Goal: Information Seeking & Learning: Learn about a topic

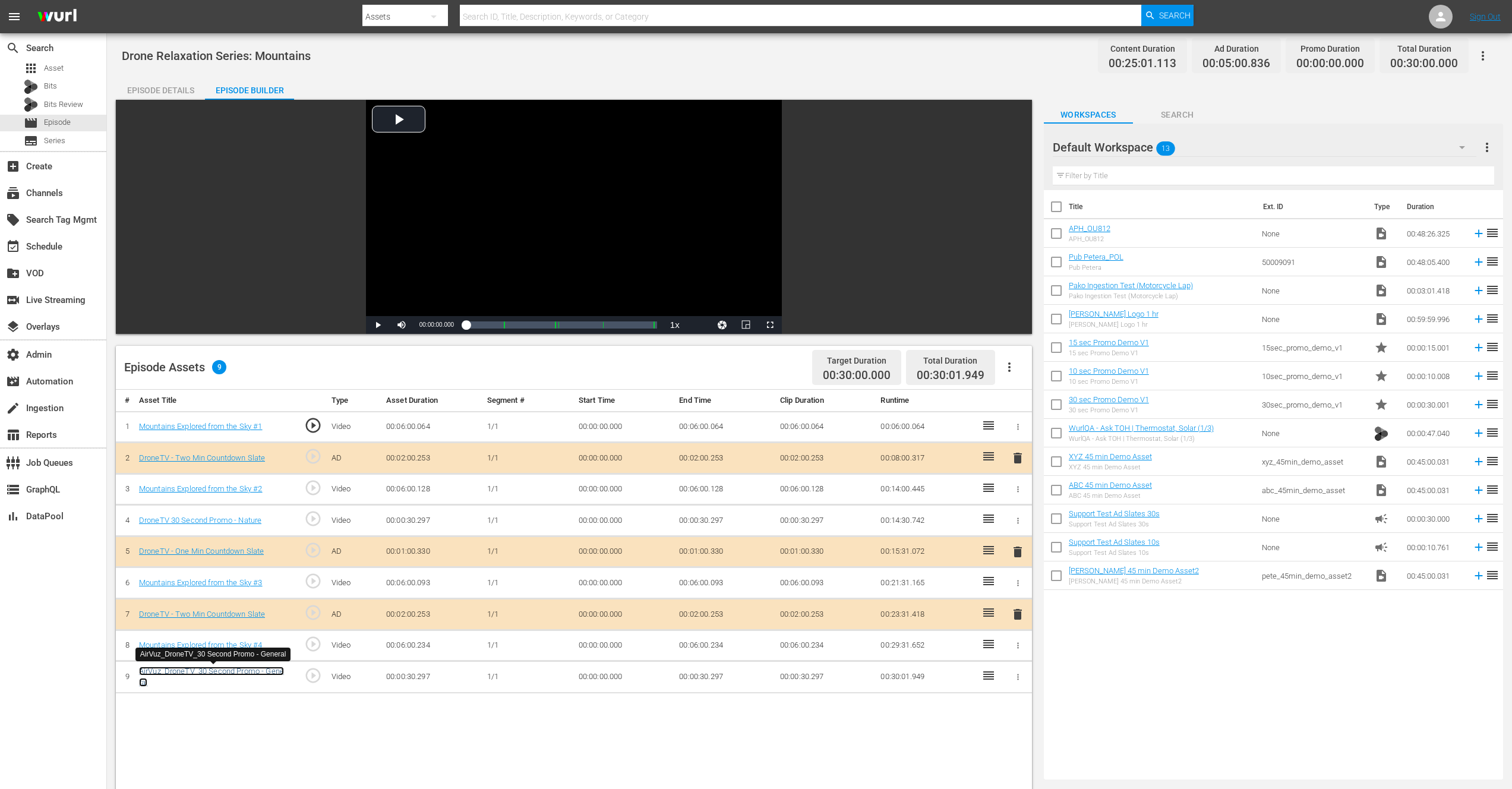
click at [215, 671] on link "AirVuz_DroneTV_30 Second Promo - General" at bounding box center [211, 677] width 145 height 20
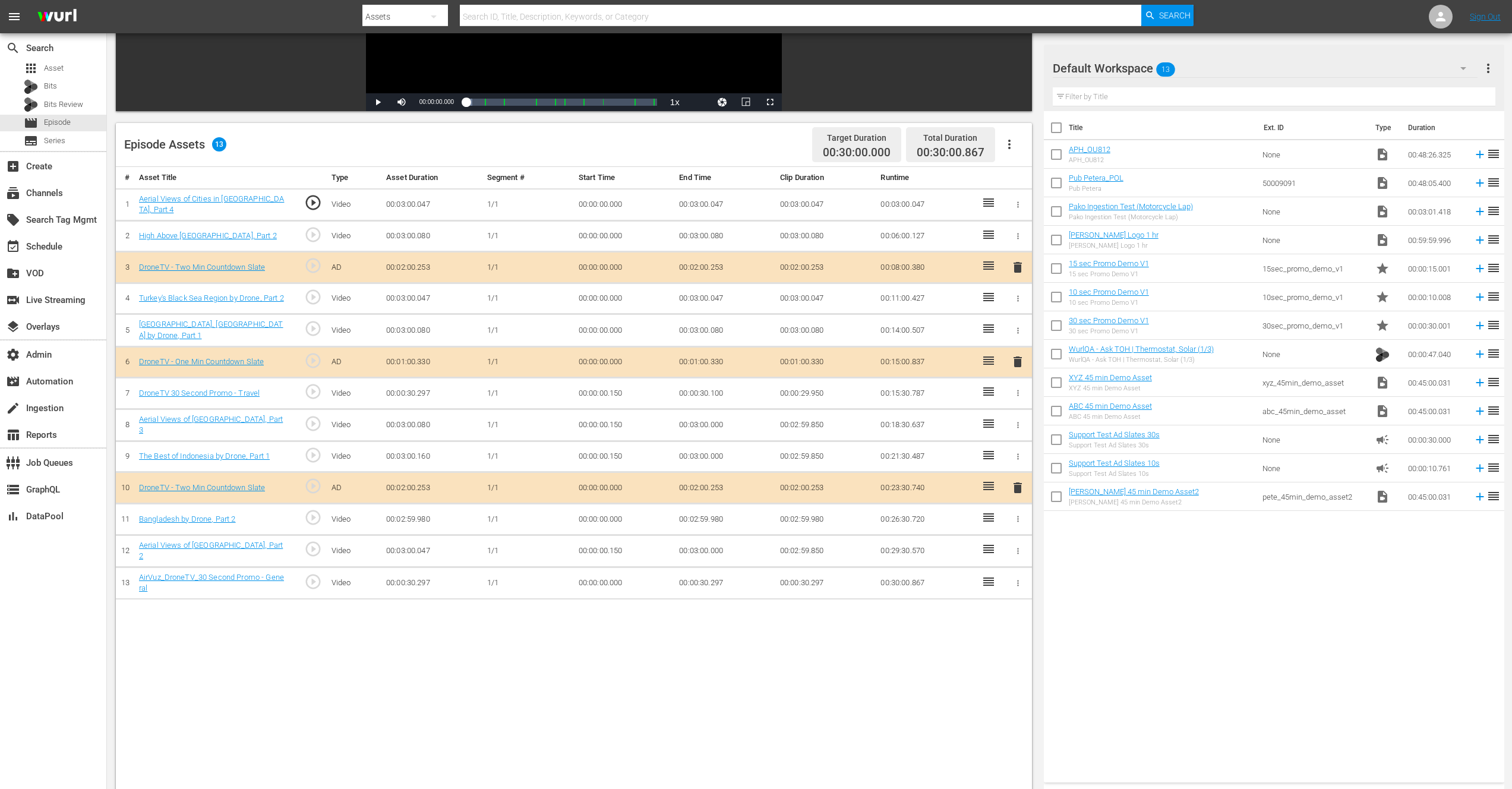
scroll to position [288, 0]
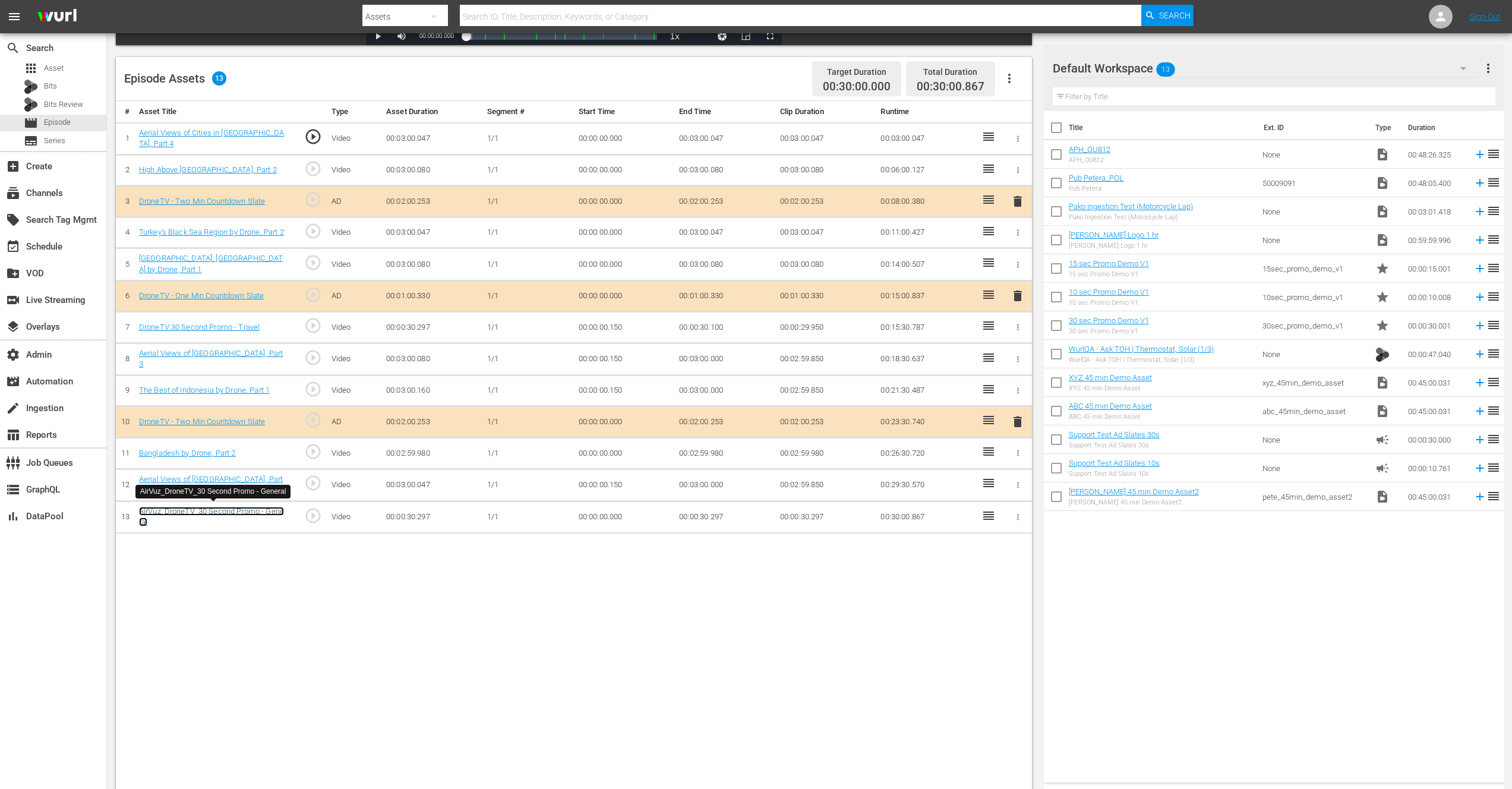
click at [181, 507] on link "AirVuz_DroneTV_30 Second Promo - General" at bounding box center [211, 517] width 145 height 20
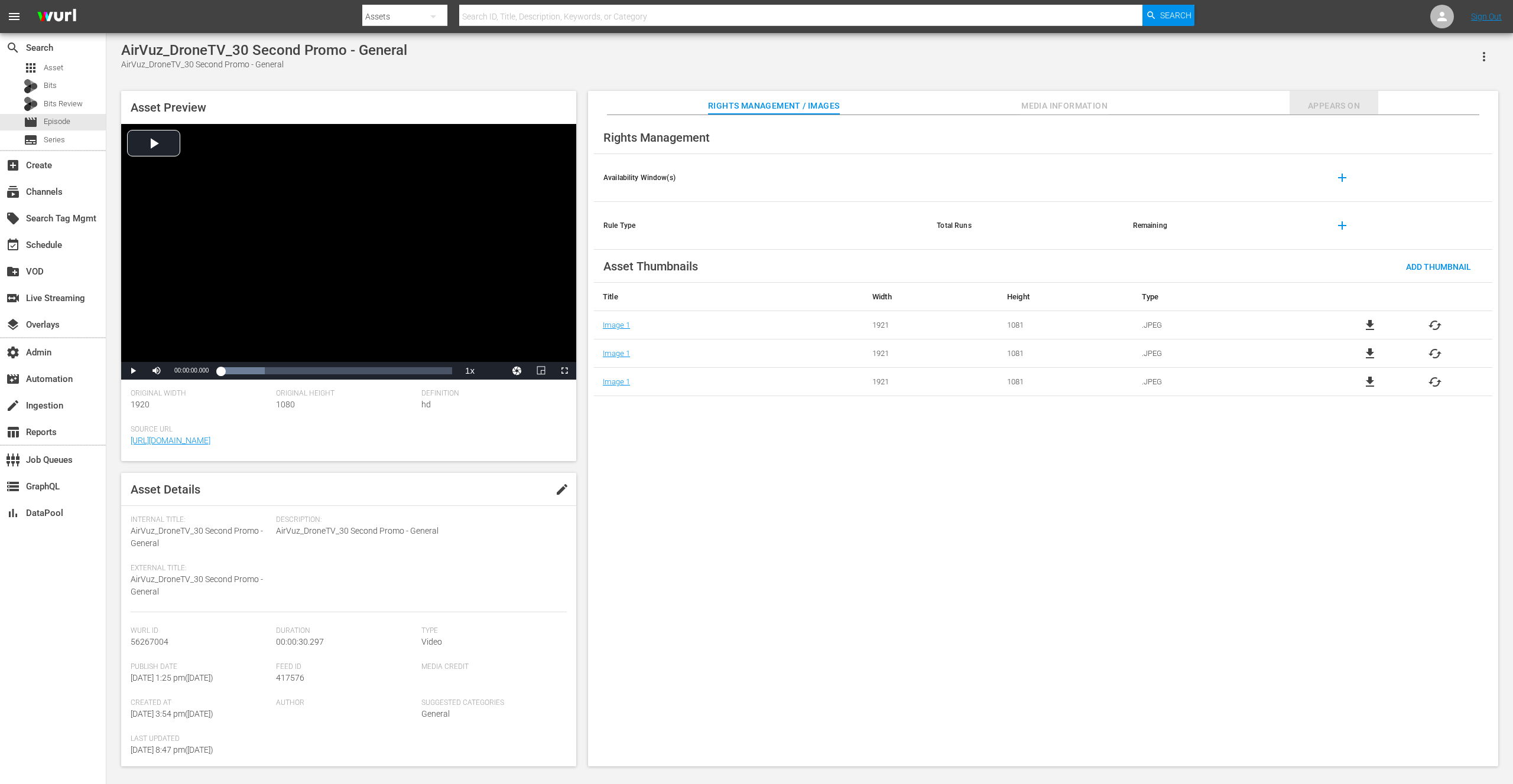
click at [1320, 103] on span "Appears On" at bounding box center [1333, 106] width 89 height 15
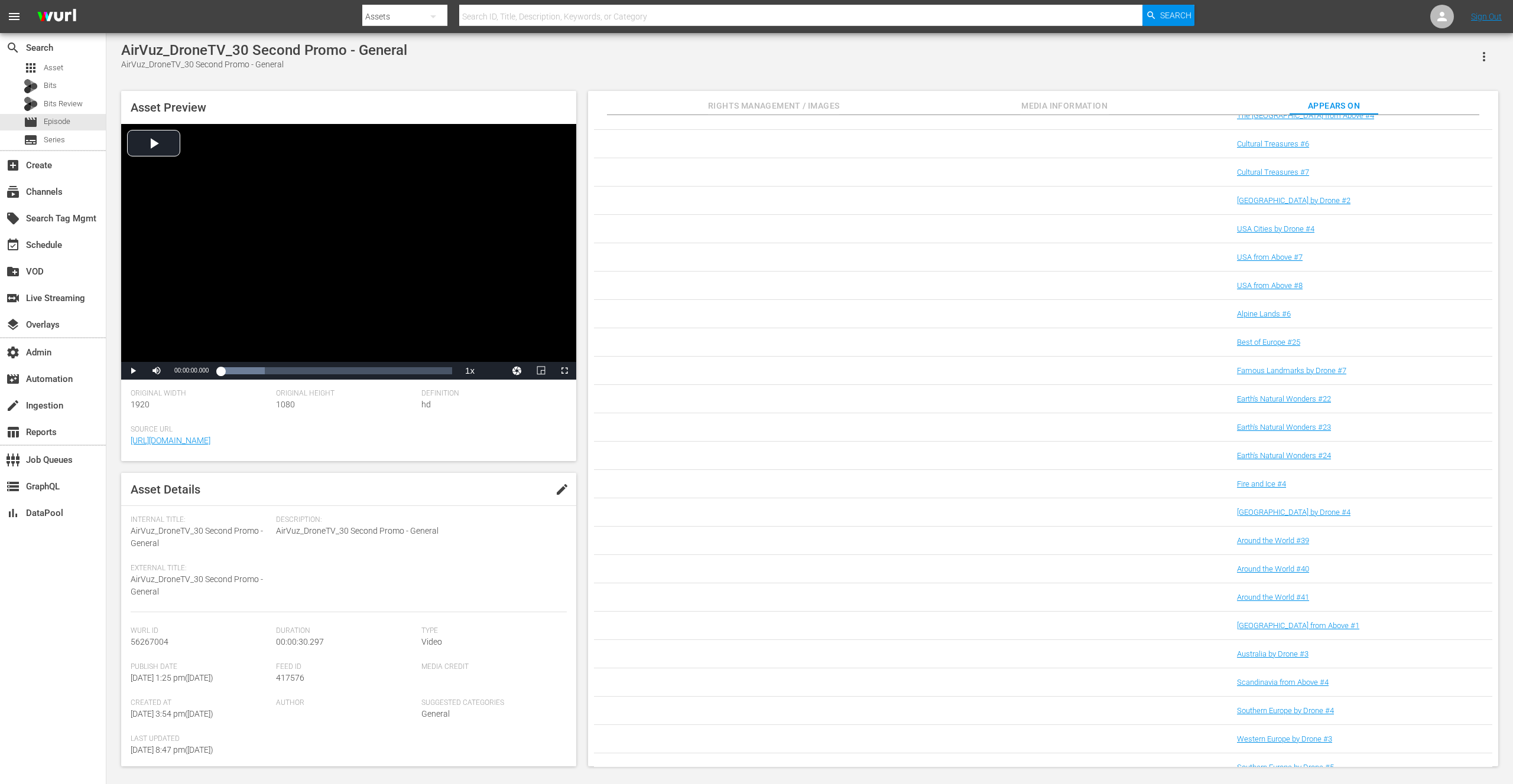
scroll to position [6117, 0]
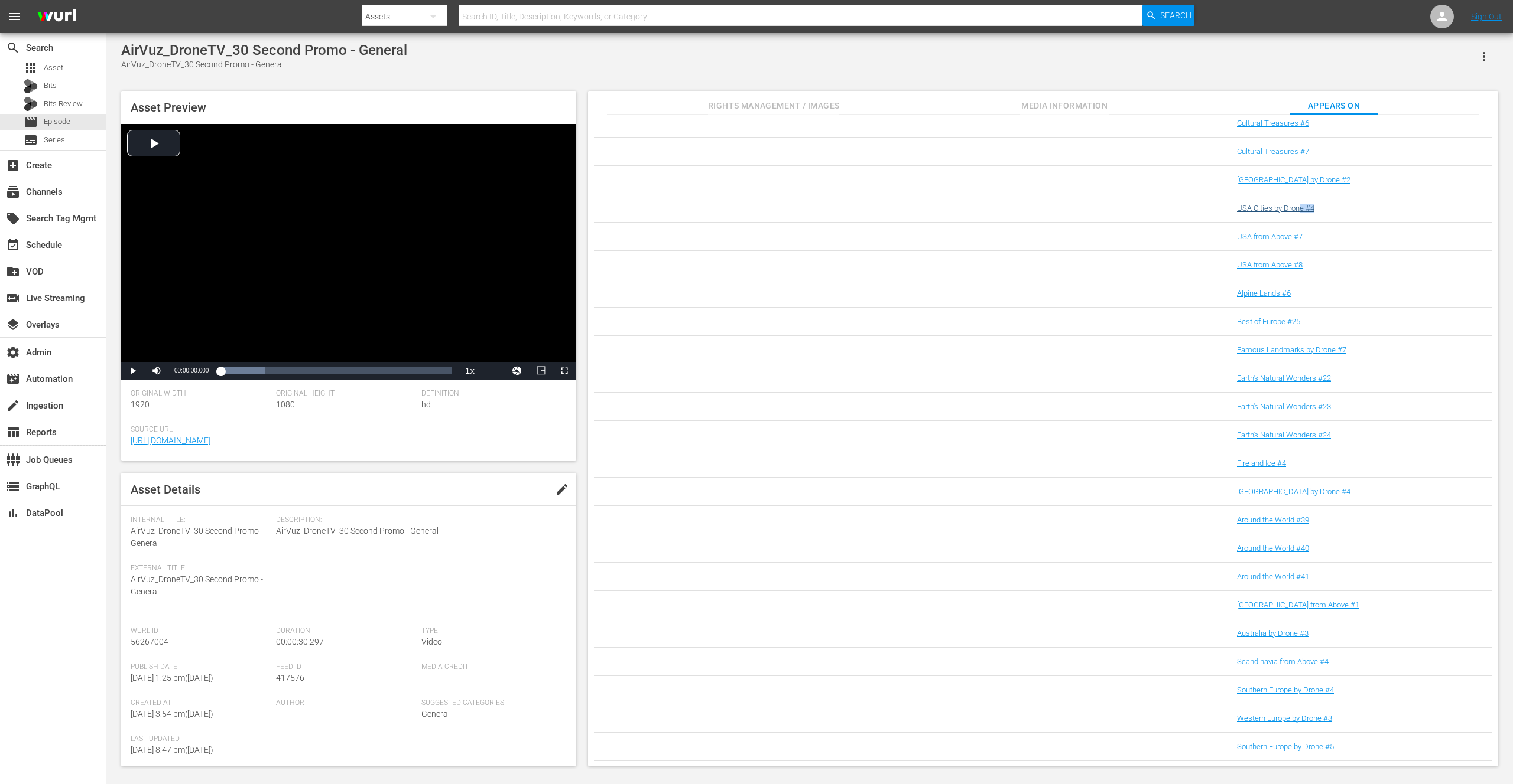
drag, startPoint x: 1340, startPoint y: 212, endPoint x: 1298, endPoint y: 212, distance: 42.0
click at [1298, 212] on div "USA Cities by Drone #4" at bounding box center [1357, 208] width 241 height 9
drag, startPoint x: 1334, startPoint y: 184, endPoint x: 1297, endPoint y: 186, distance: 37.1
click at [1297, 186] on div "FPV Drone Highlights #29" at bounding box center [1357, 183] width 241 height 9
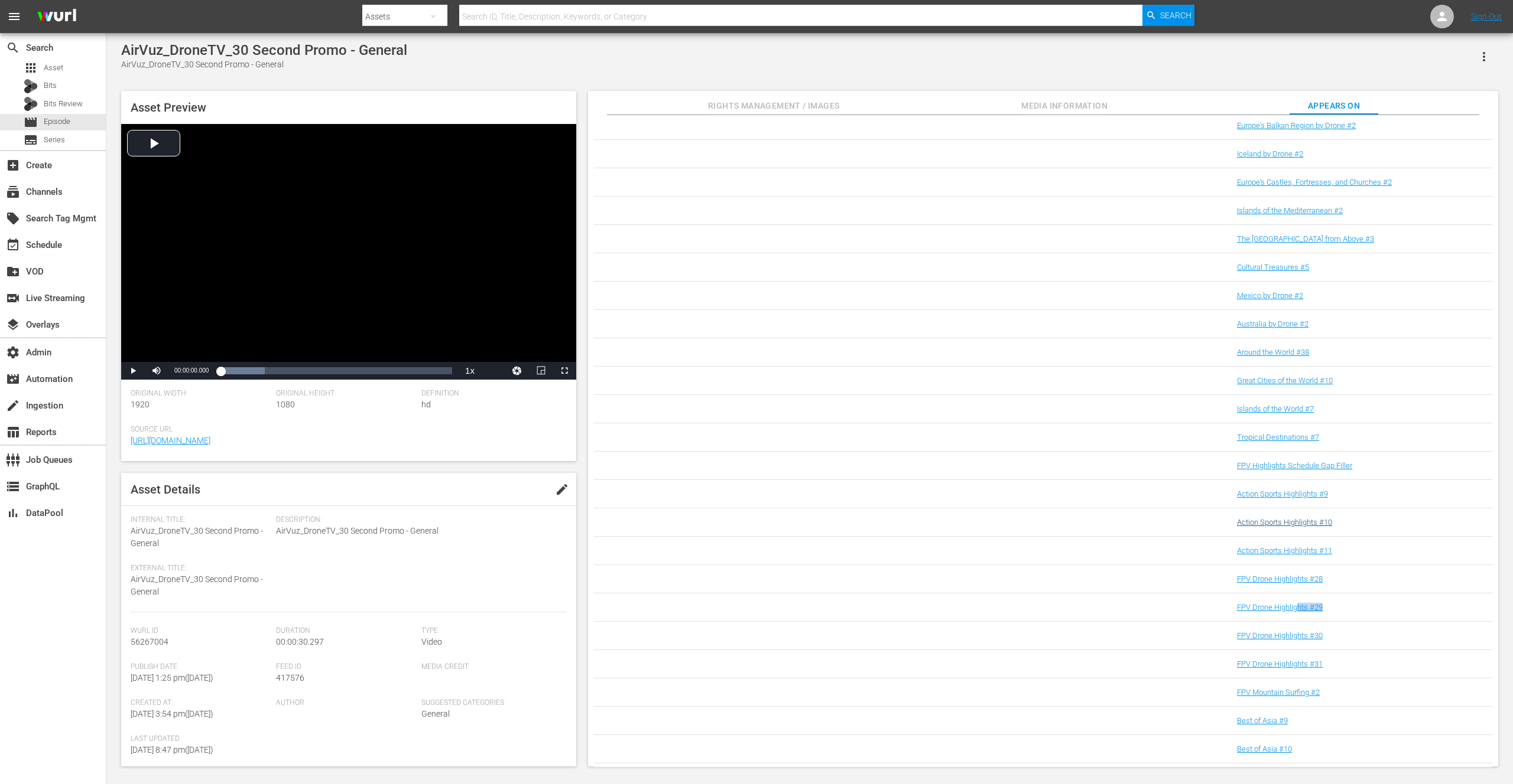
scroll to position [5109, 0]
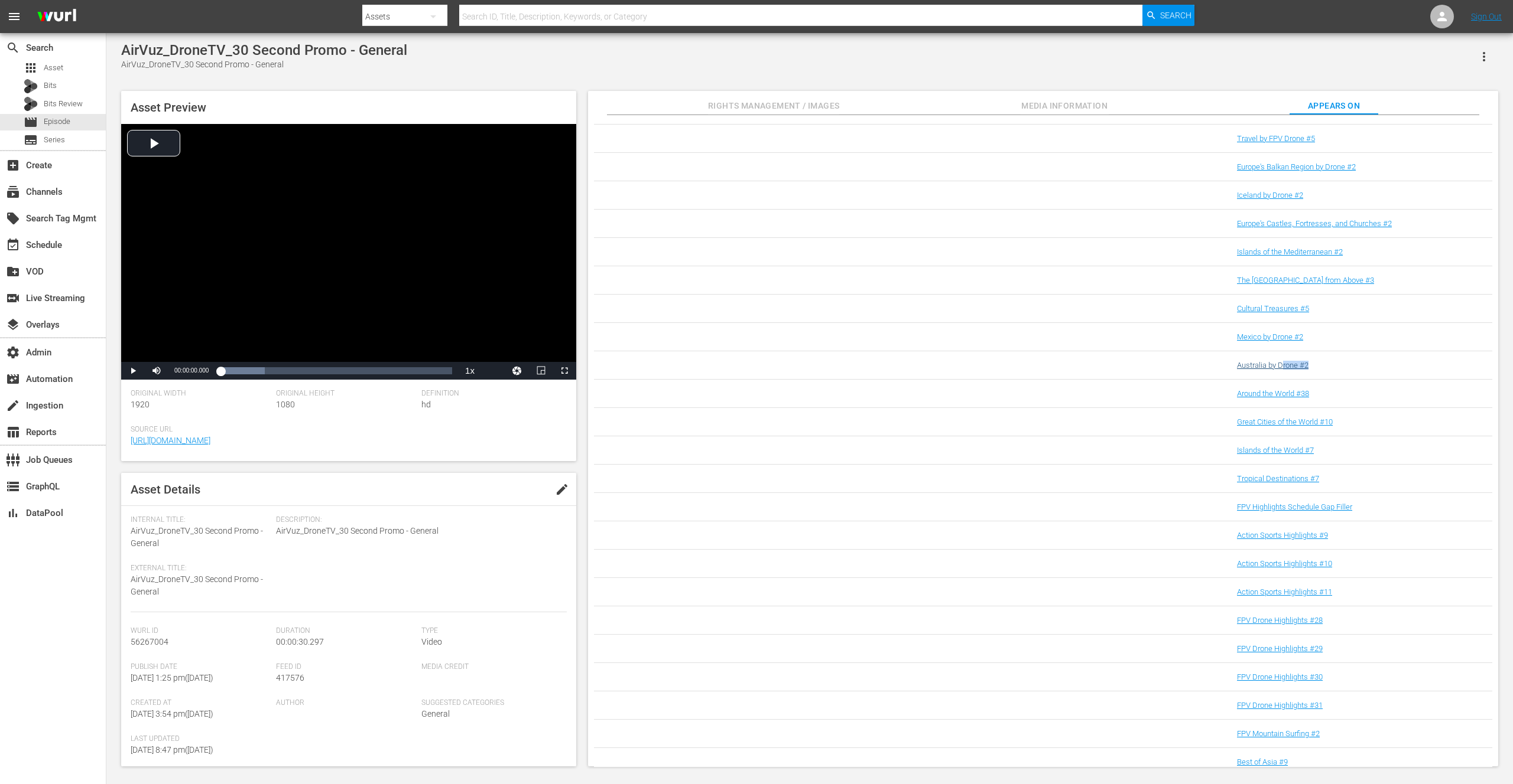
drag, startPoint x: 1317, startPoint y: 365, endPoint x: 1278, endPoint y: 364, distance: 39.0
click at [1278, 364] on div "Australia by Drone #2" at bounding box center [1357, 365] width 241 height 9
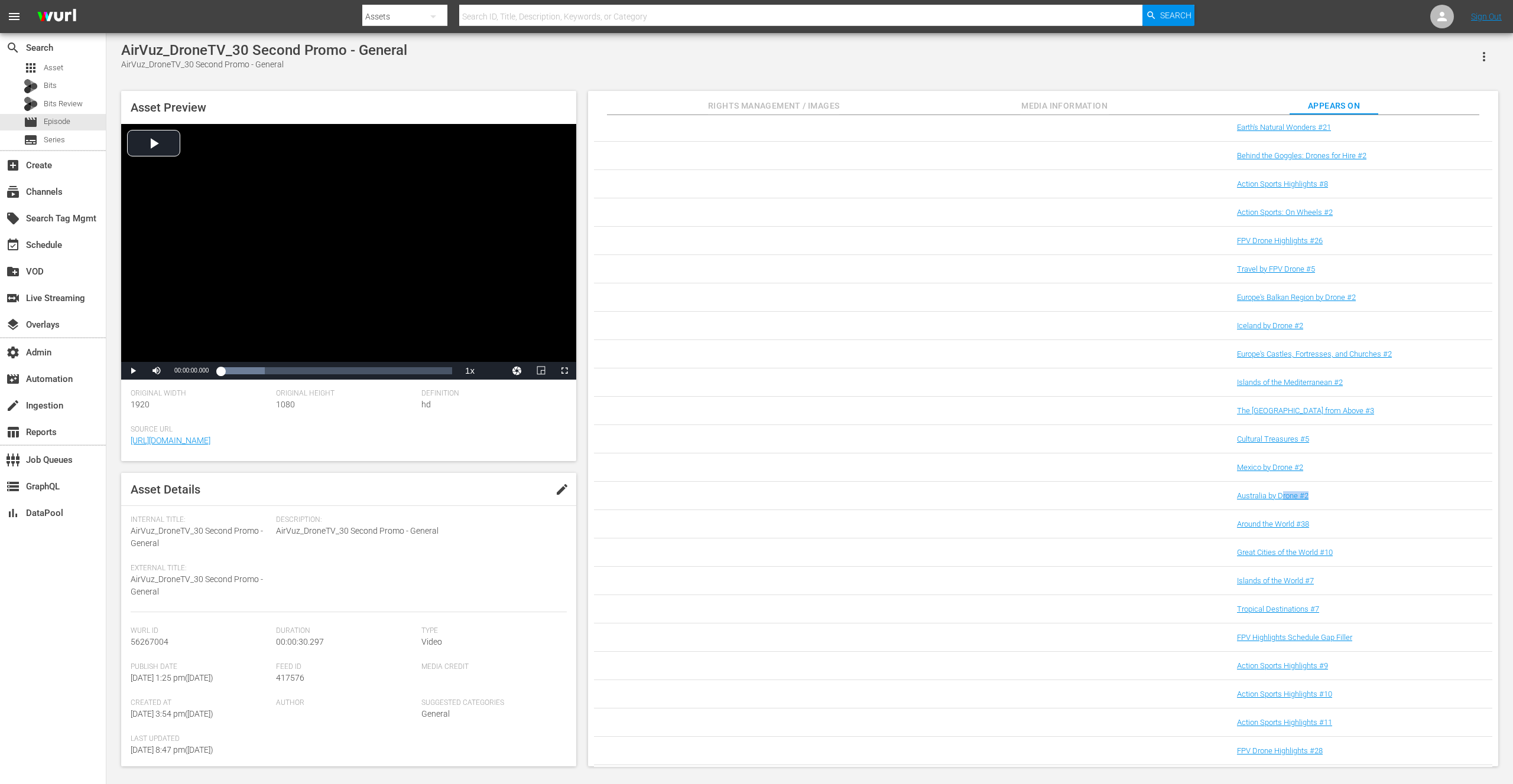
scroll to position [4971, 0]
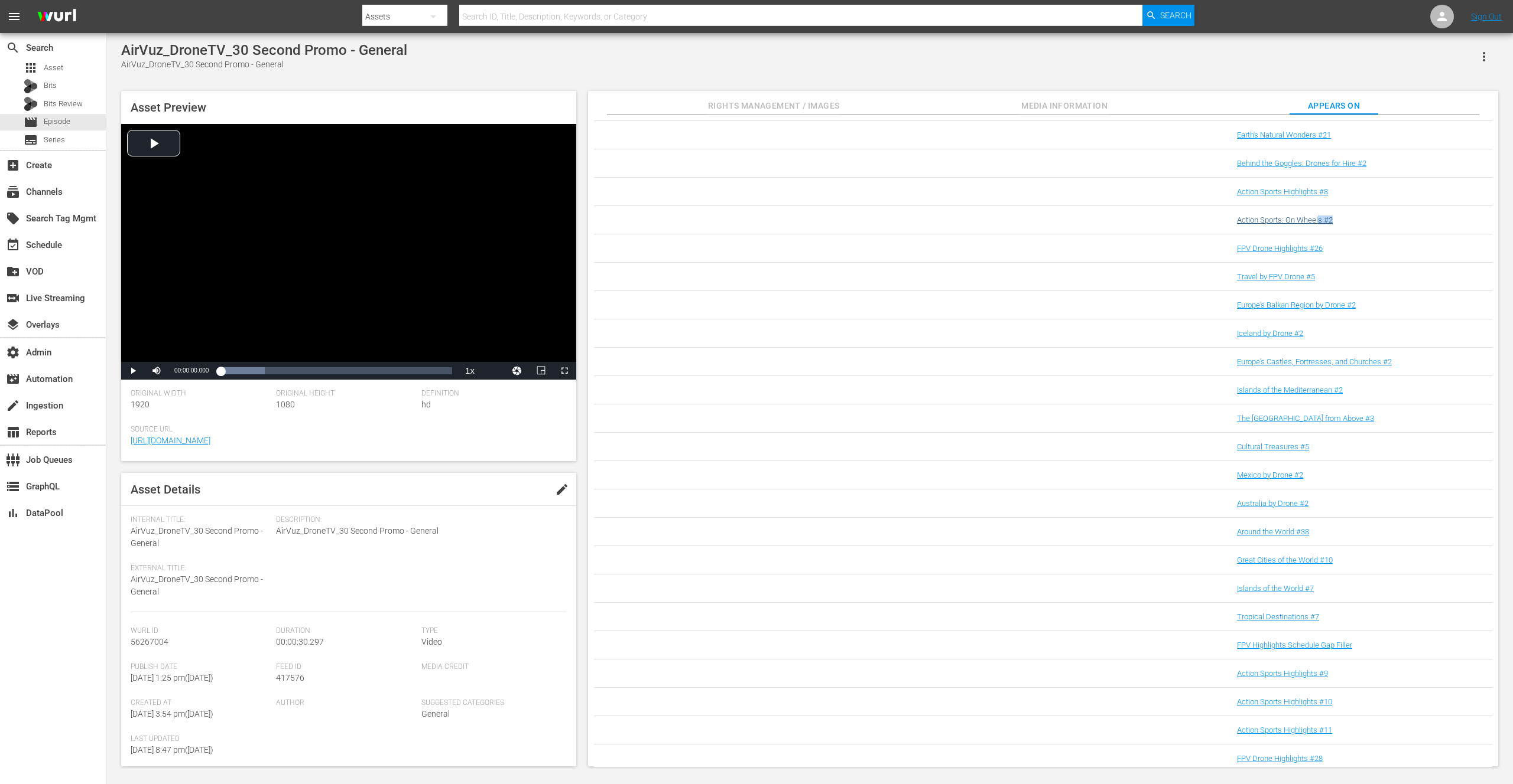
drag, startPoint x: 1338, startPoint y: 219, endPoint x: 1315, endPoint y: 219, distance: 23.0
click at [1315, 219] on div "Action Sports: On Wheels #2" at bounding box center [1357, 220] width 241 height 9
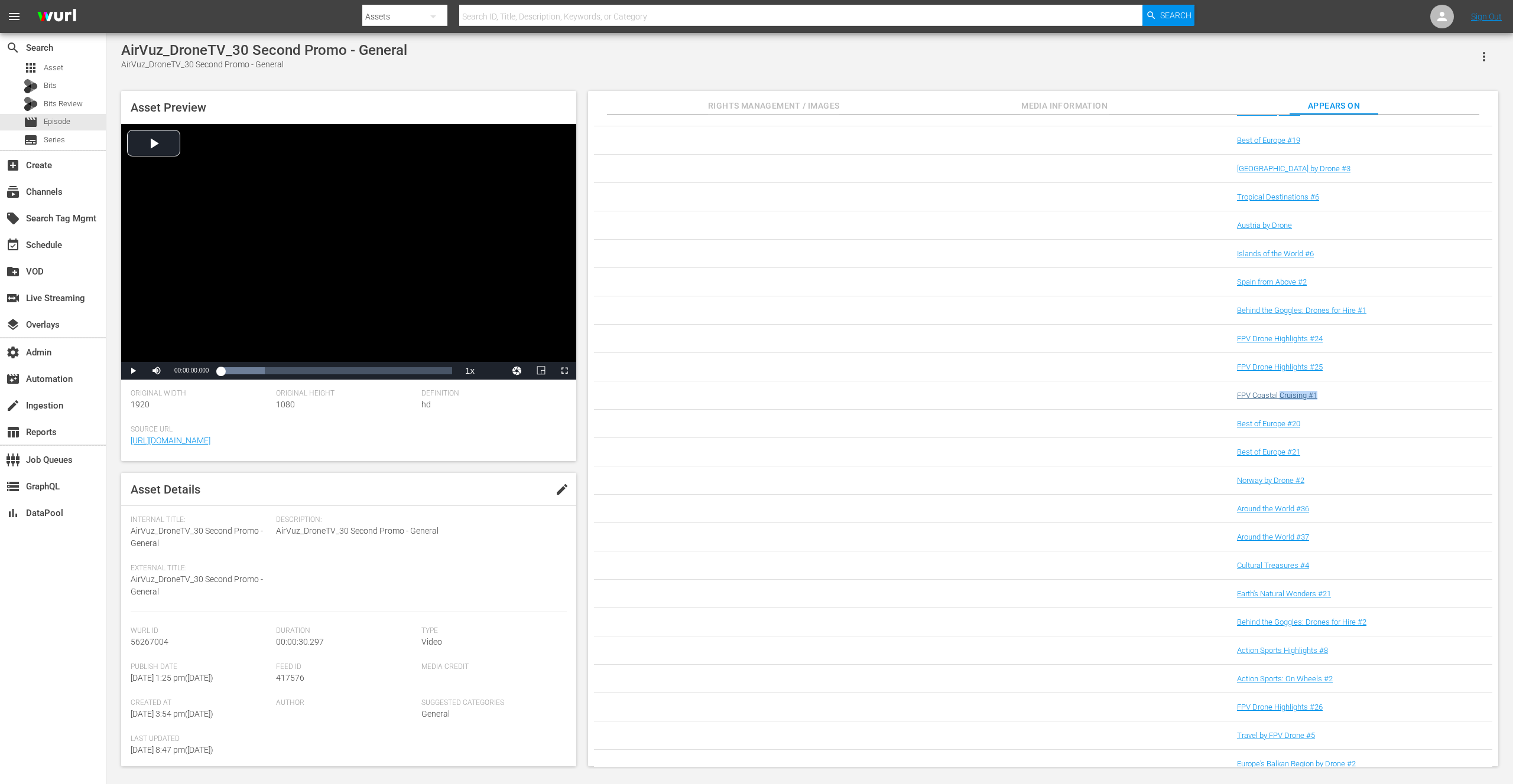
drag, startPoint x: 1324, startPoint y: 398, endPoint x: 1277, endPoint y: 398, distance: 47.0
click at [1277, 398] on div "FPV Coastal Cruising #1" at bounding box center [1357, 395] width 241 height 9
drag, startPoint x: 1323, startPoint y: 427, endPoint x: 1282, endPoint y: 424, distance: 41.1
click at [1283, 424] on div "Best of Europe #18" at bounding box center [1357, 427] width 241 height 9
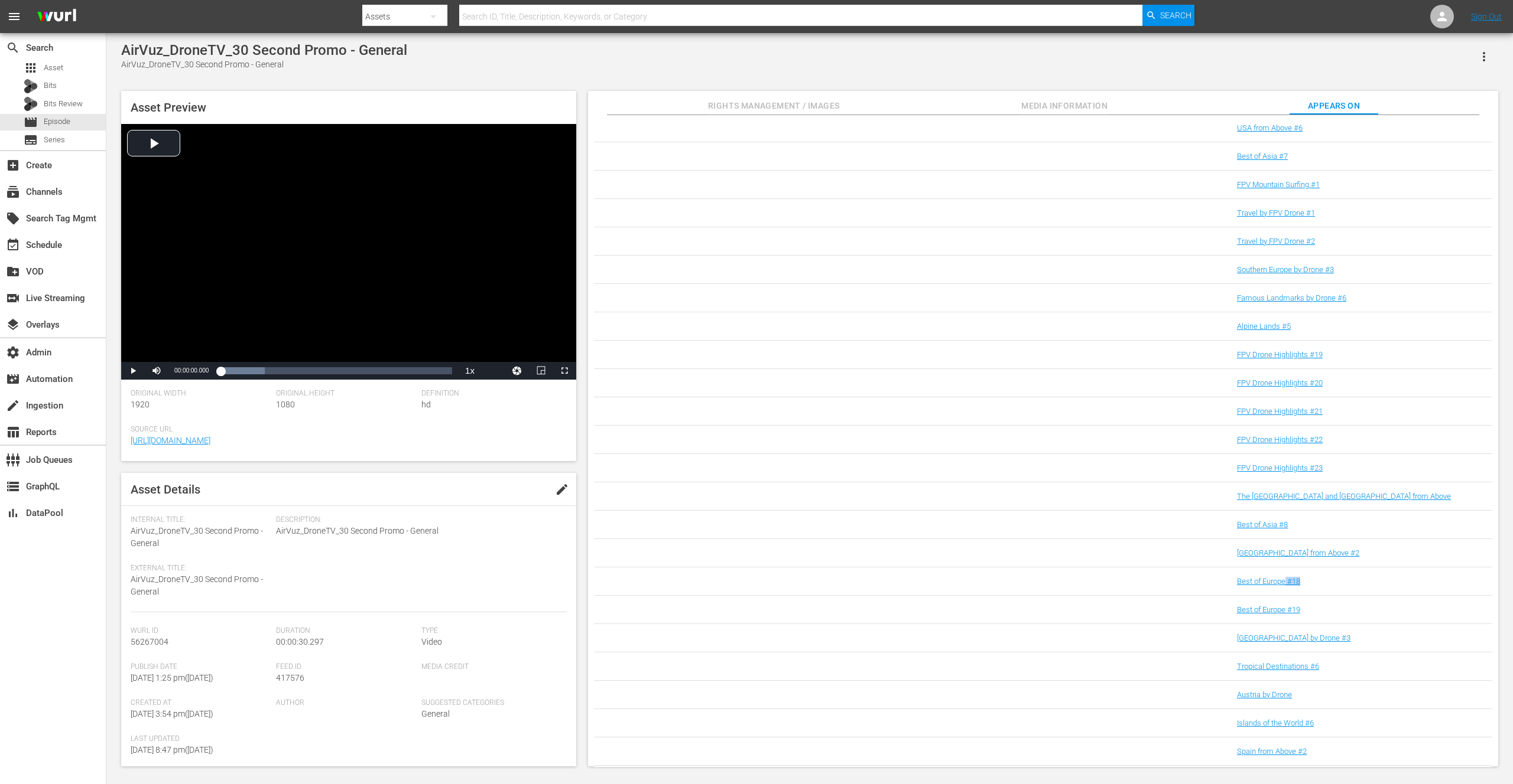
scroll to position [3994, 0]
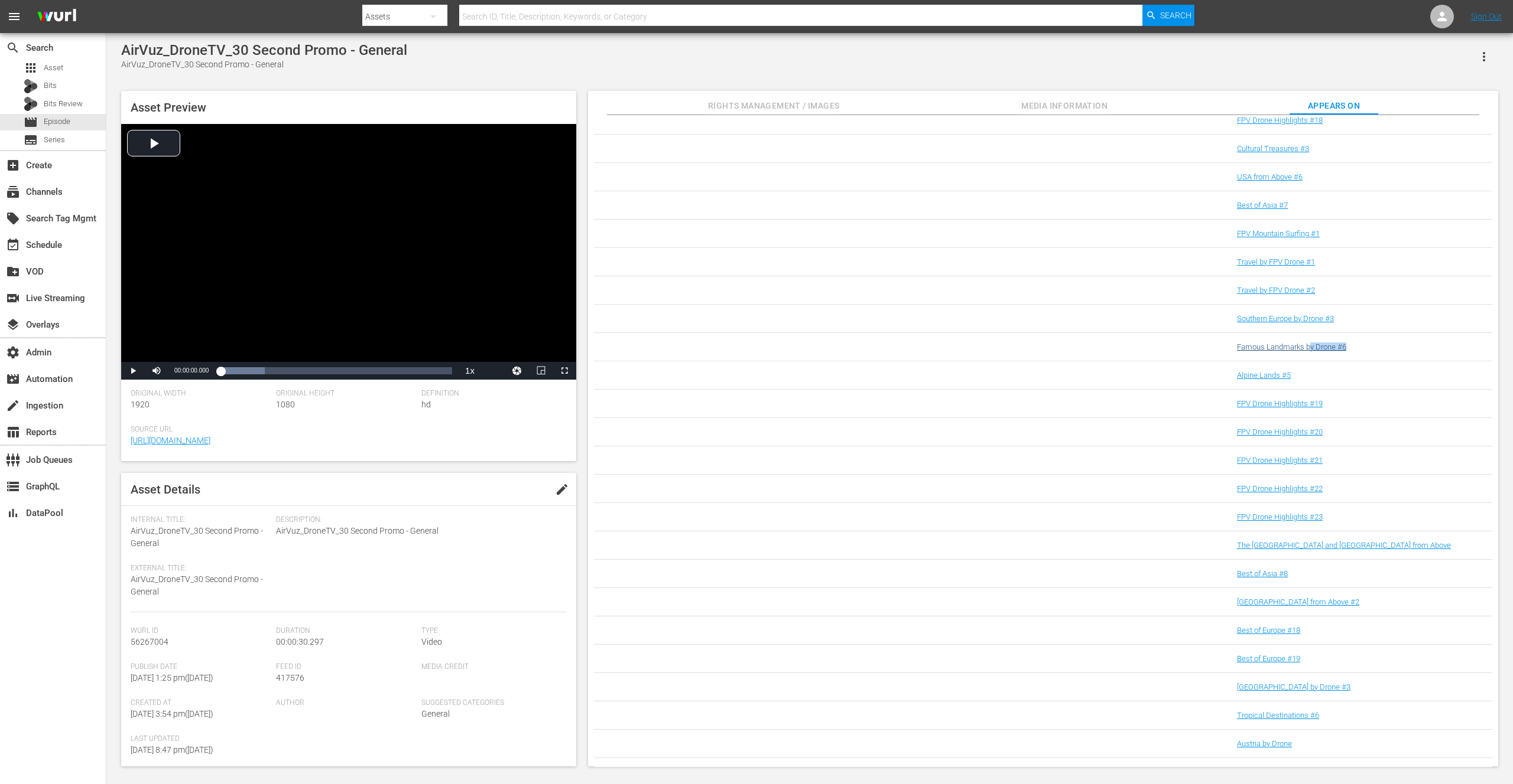
drag, startPoint x: 1355, startPoint y: 347, endPoint x: 1308, endPoint y: 347, distance: 47.0
click at [1308, 346] on div "Famous Landmarks by Drone #6" at bounding box center [1357, 347] width 241 height 9
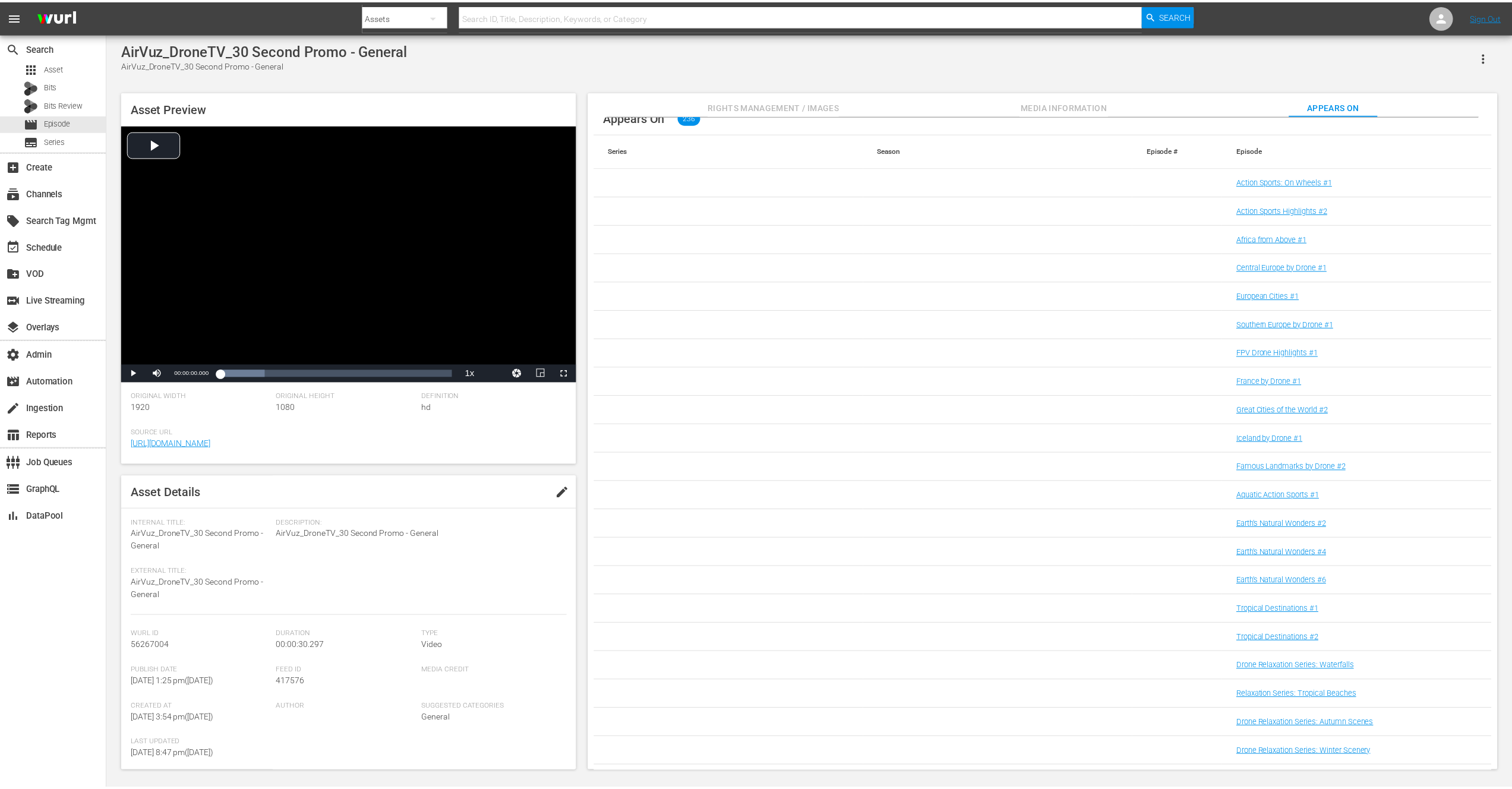
scroll to position [0, 0]
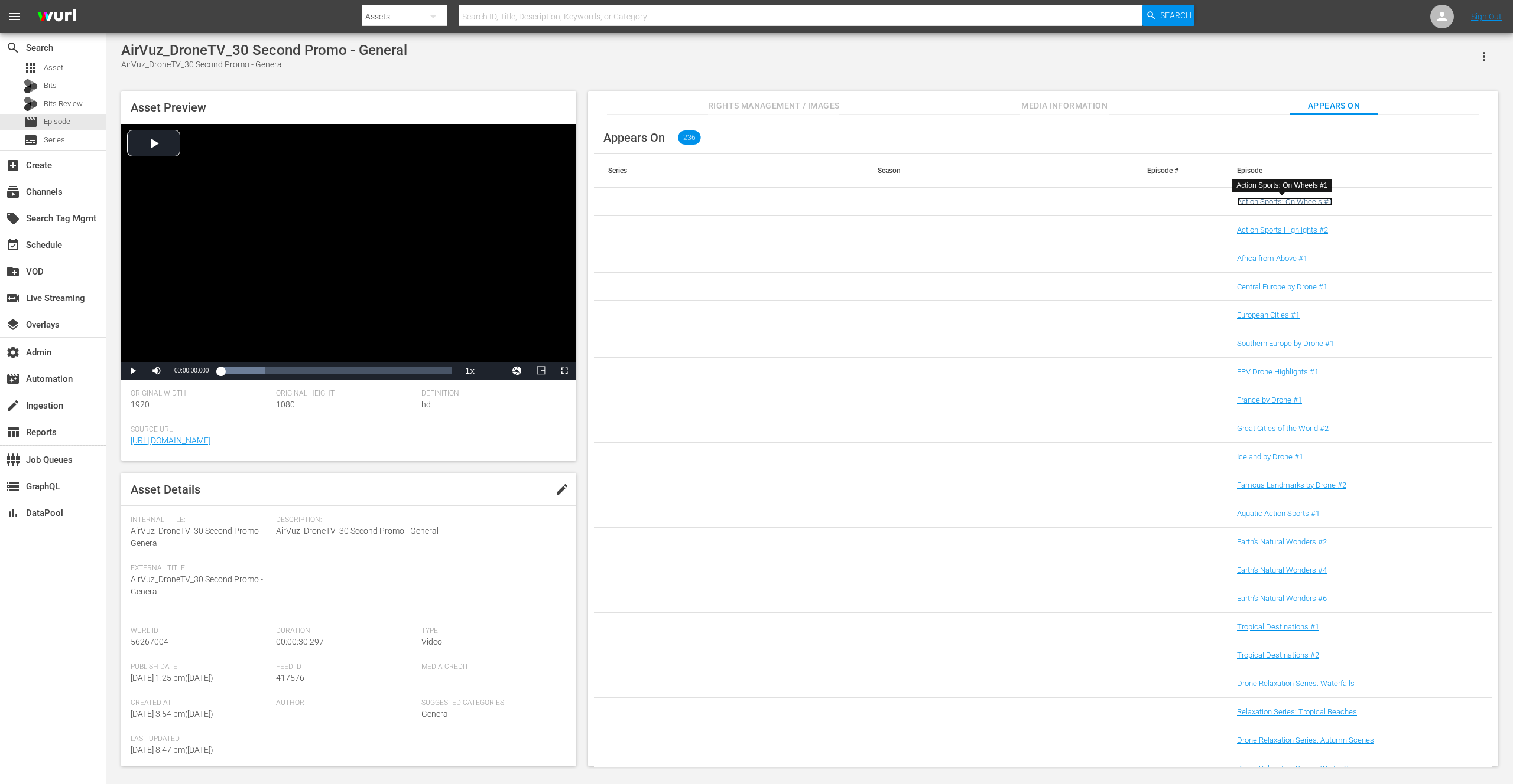
click at [1290, 201] on link "Action Sports: On Wheels #1" at bounding box center [1284, 202] width 96 height 9
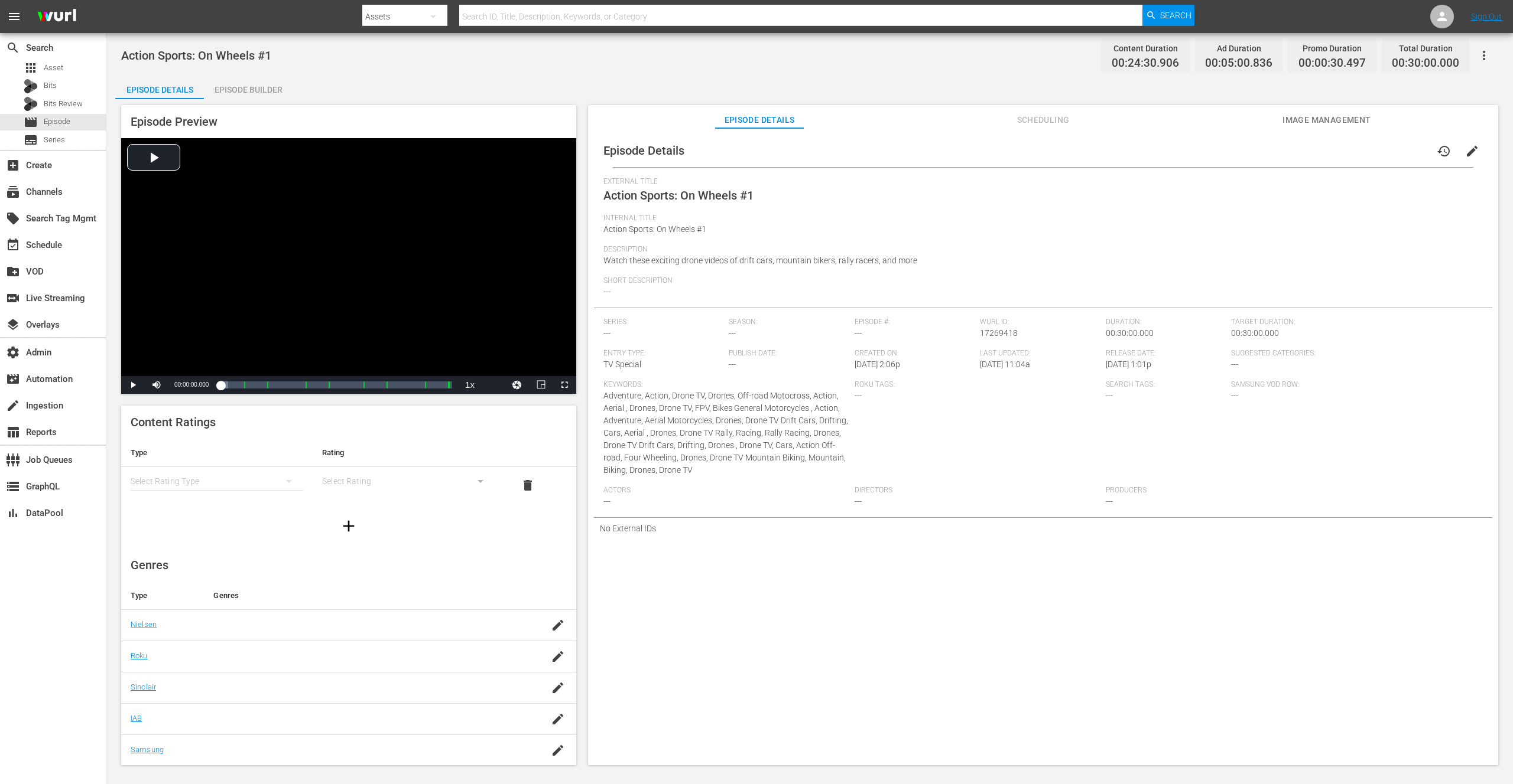
click at [248, 91] on div "Episode Builder" at bounding box center [247, 89] width 89 height 28
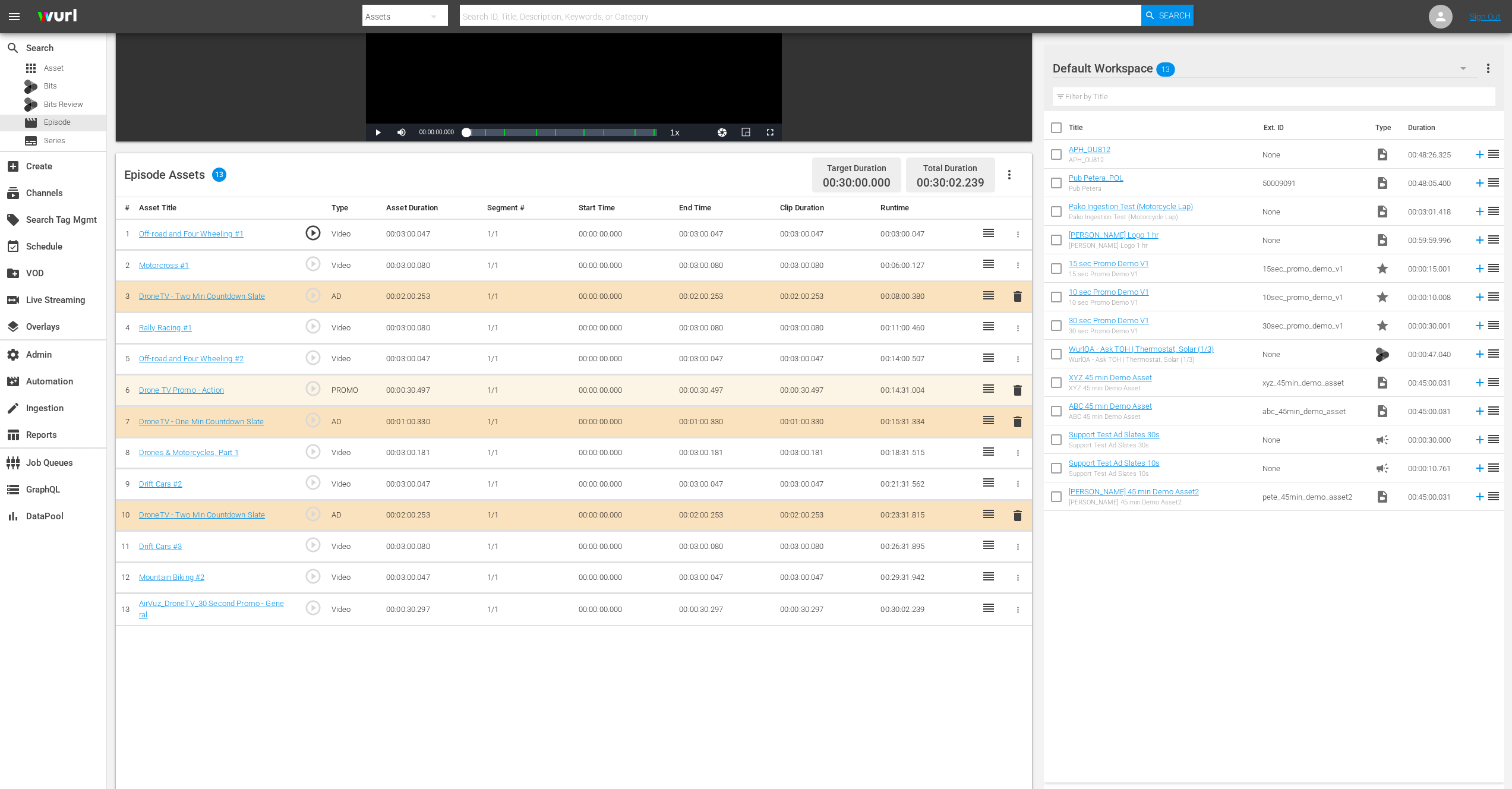
scroll to position [310, 0]
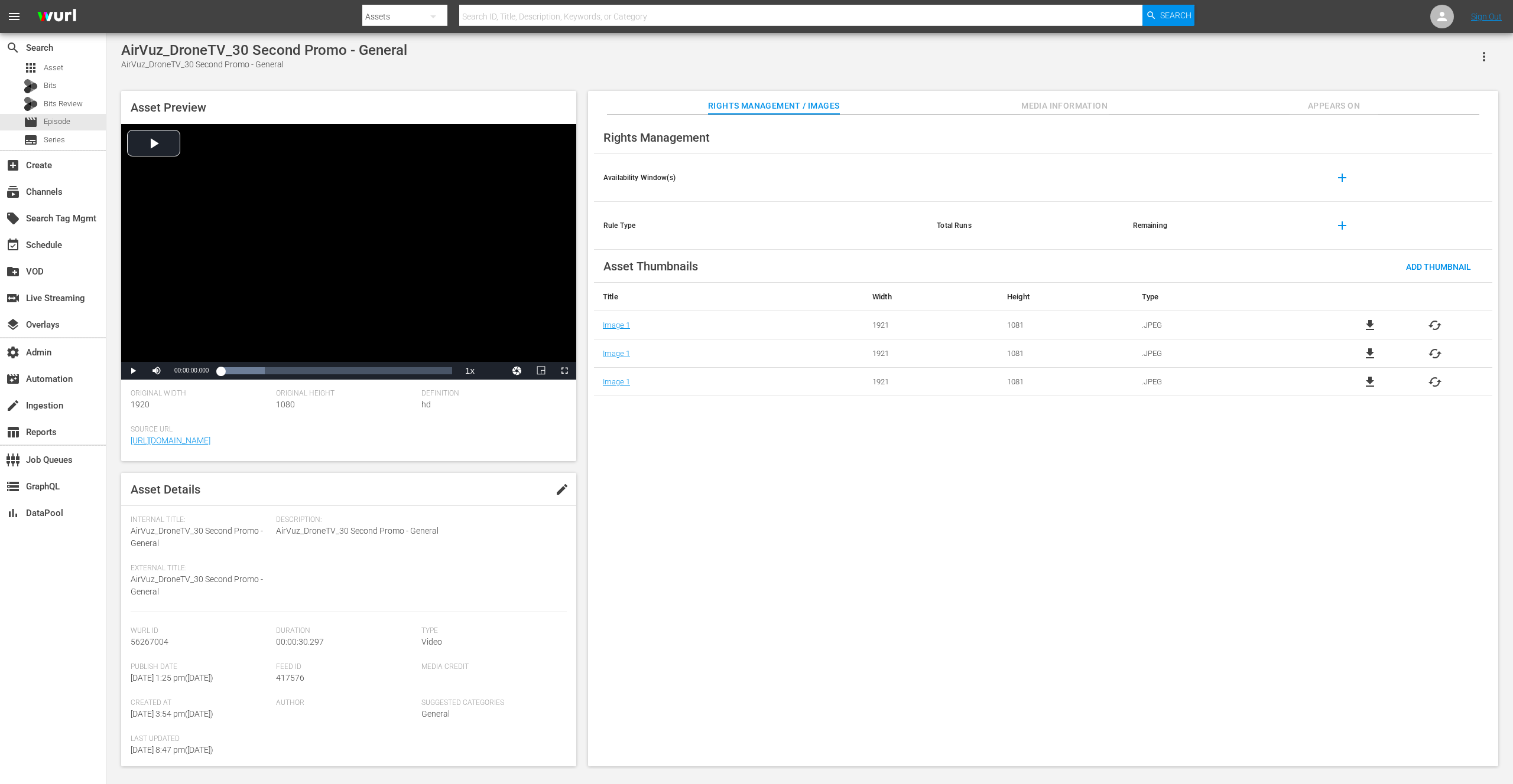
click at [1361, 106] on span "Appears On" at bounding box center [1333, 106] width 89 height 15
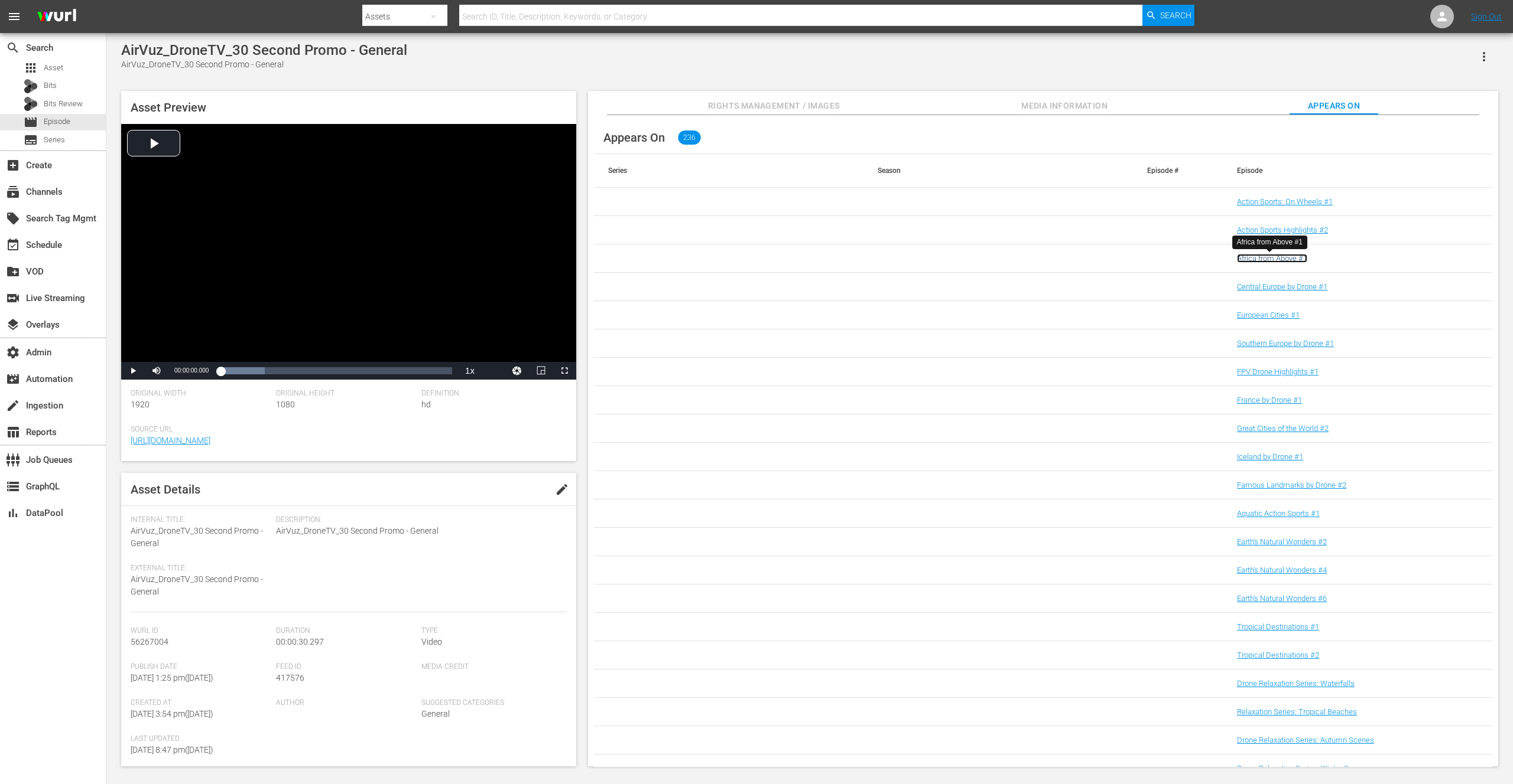
click at [1279, 258] on link "Africa from Above #1" at bounding box center [1271, 258] width 70 height 9
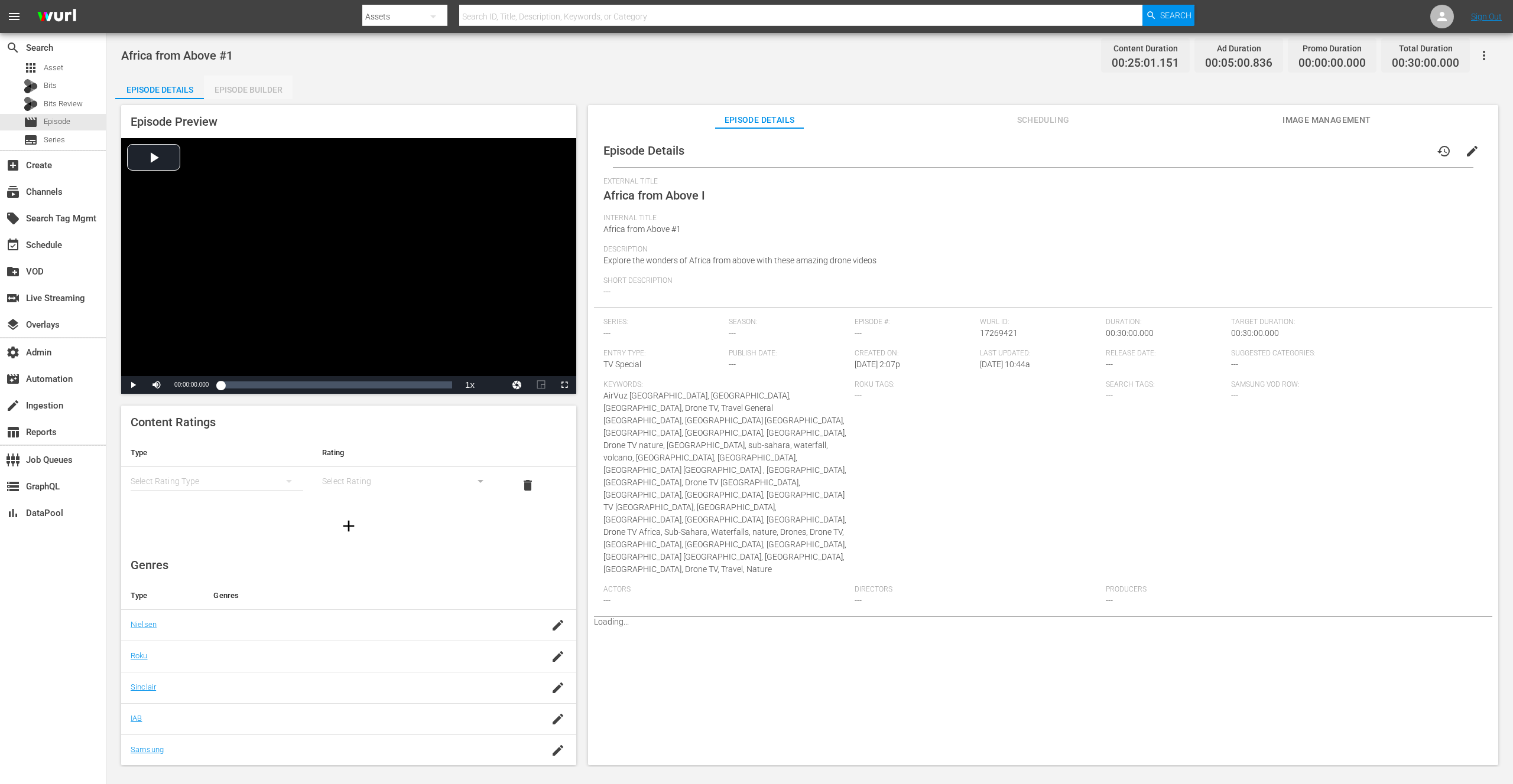
click at [236, 91] on div "Episode Builder" at bounding box center [247, 89] width 89 height 28
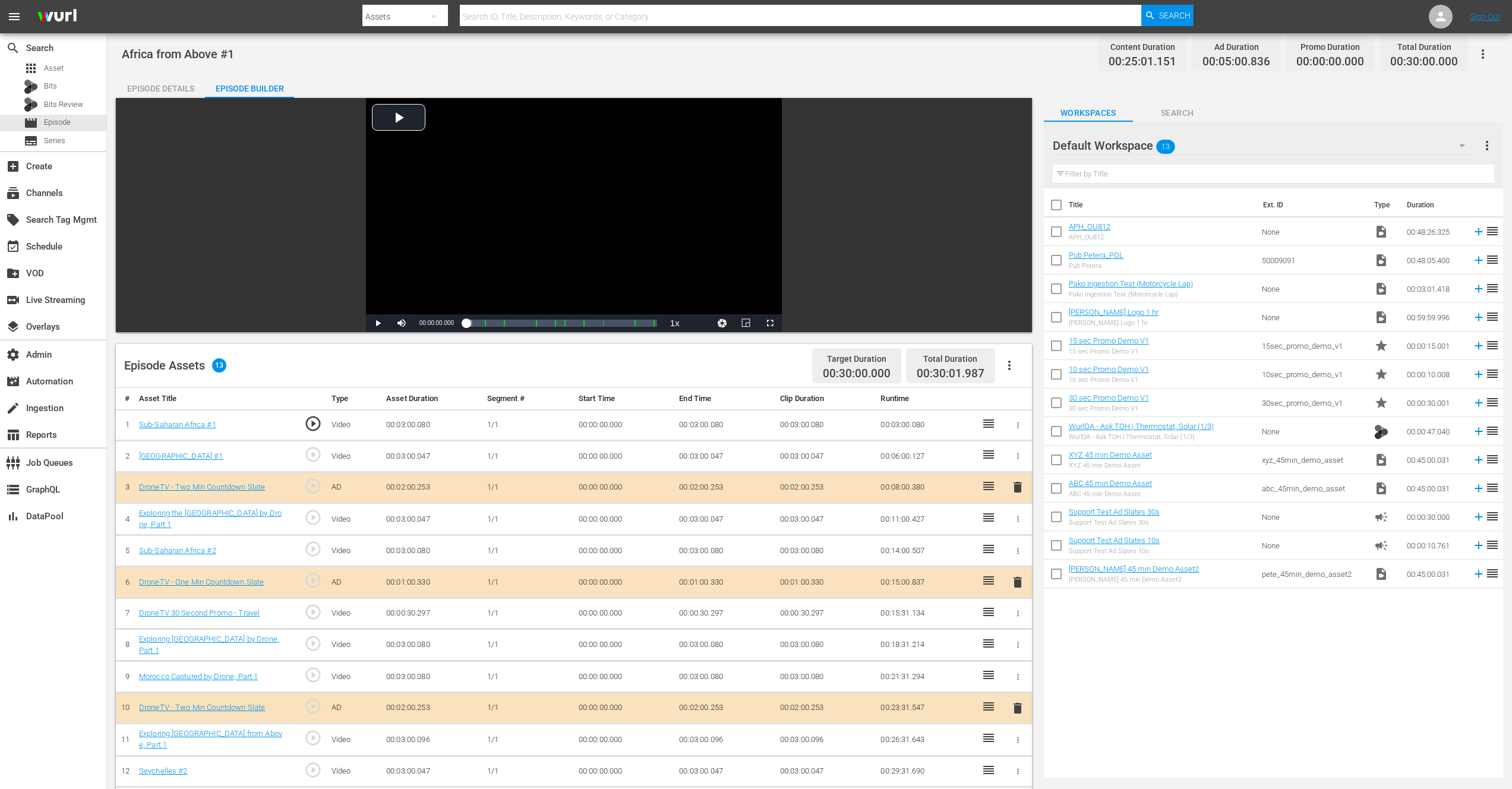
scroll to position [310, 0]
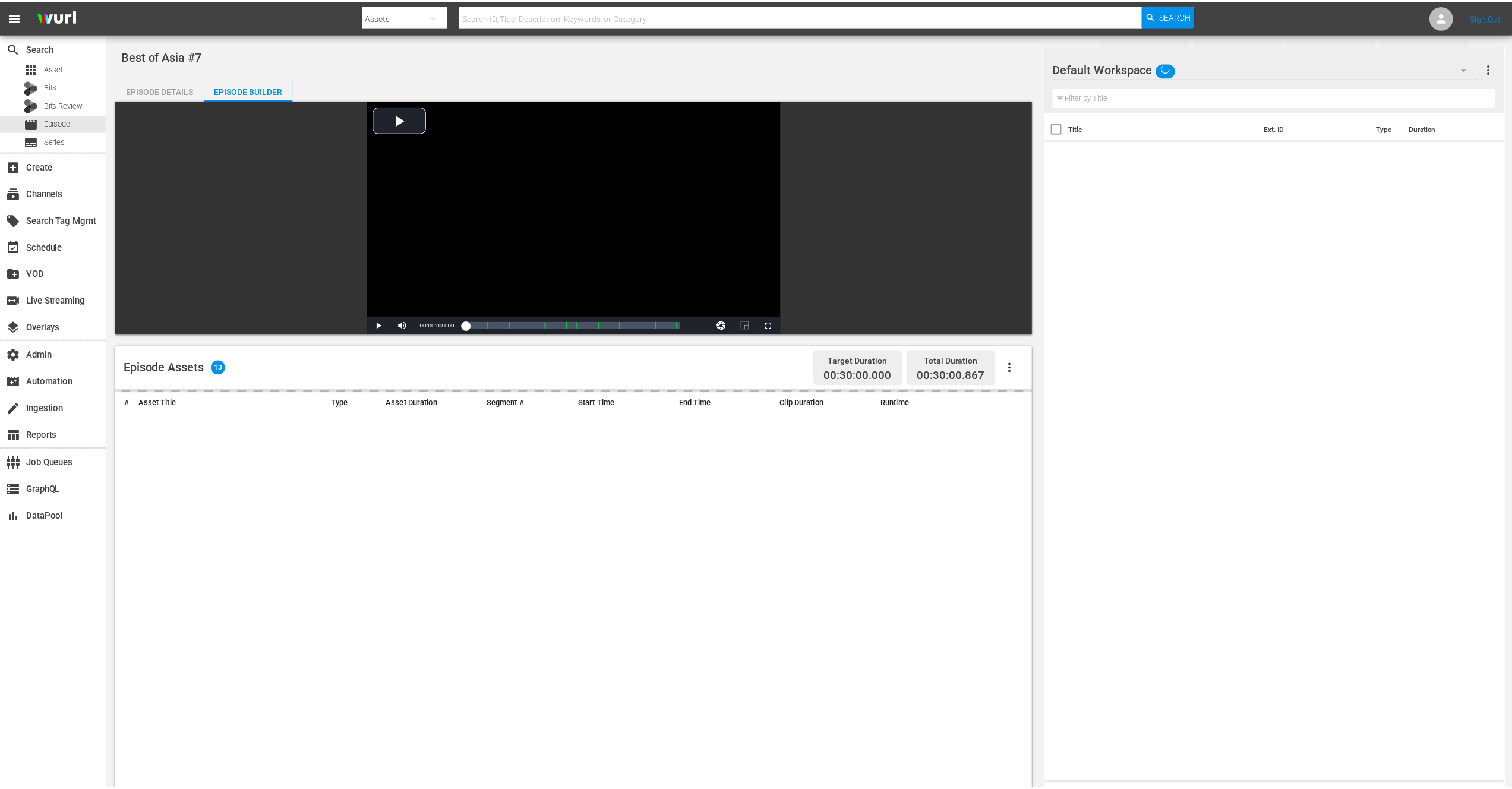
scroll to position [164, 0]
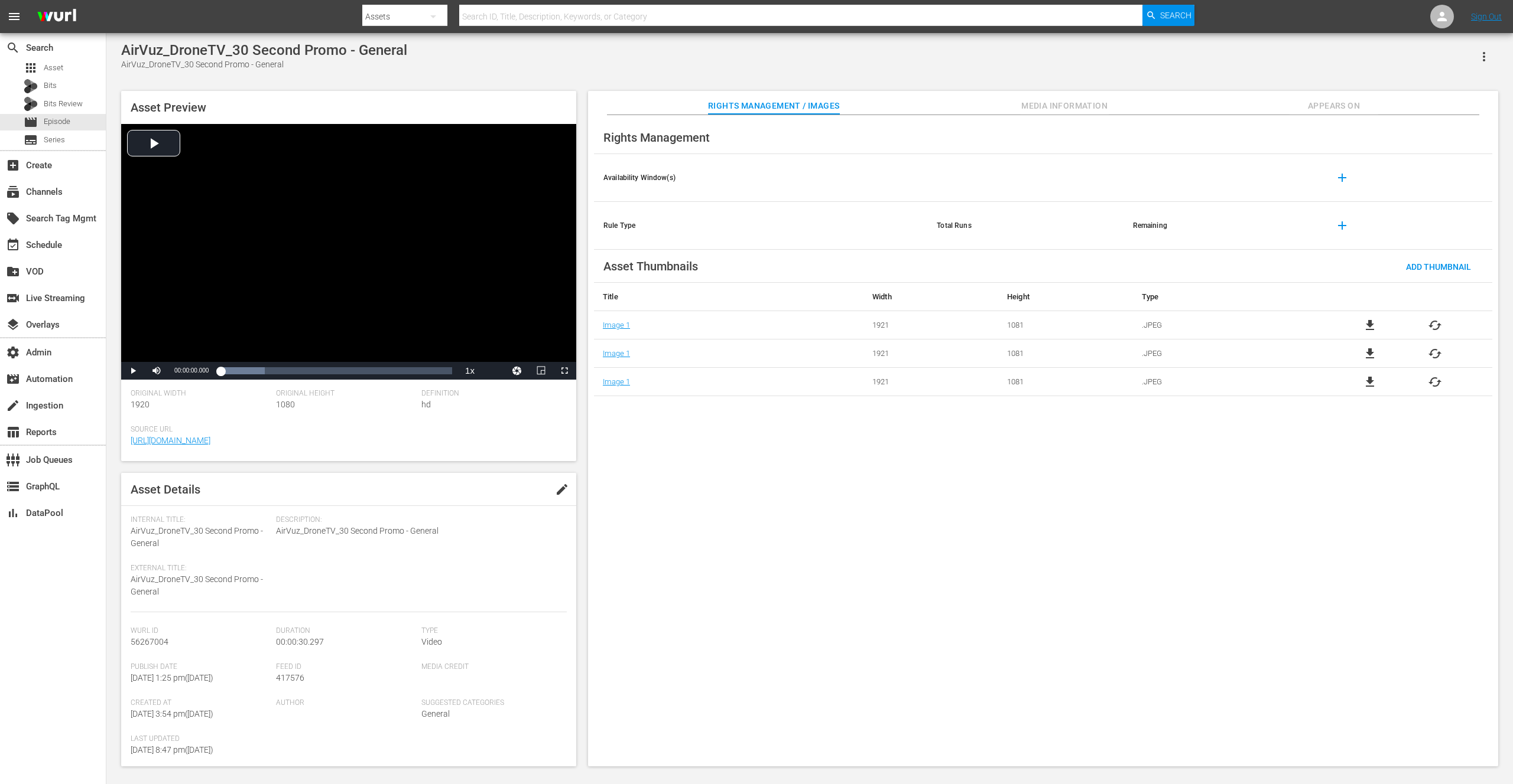
click at [1321, 108] on span "Appears On" at bounding box center [1333, 106] width 89 height 15
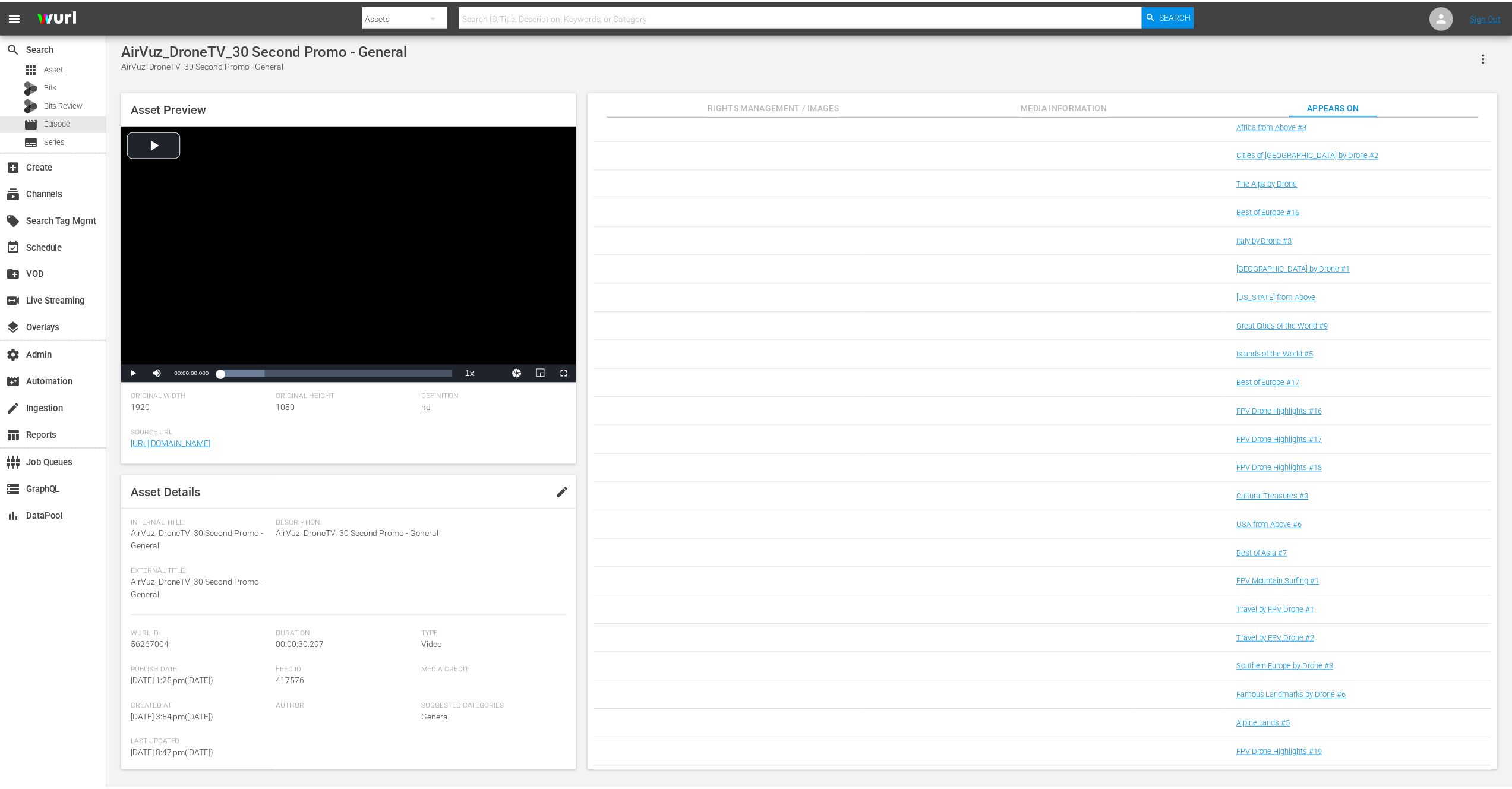
scroll to position [3680, 0]
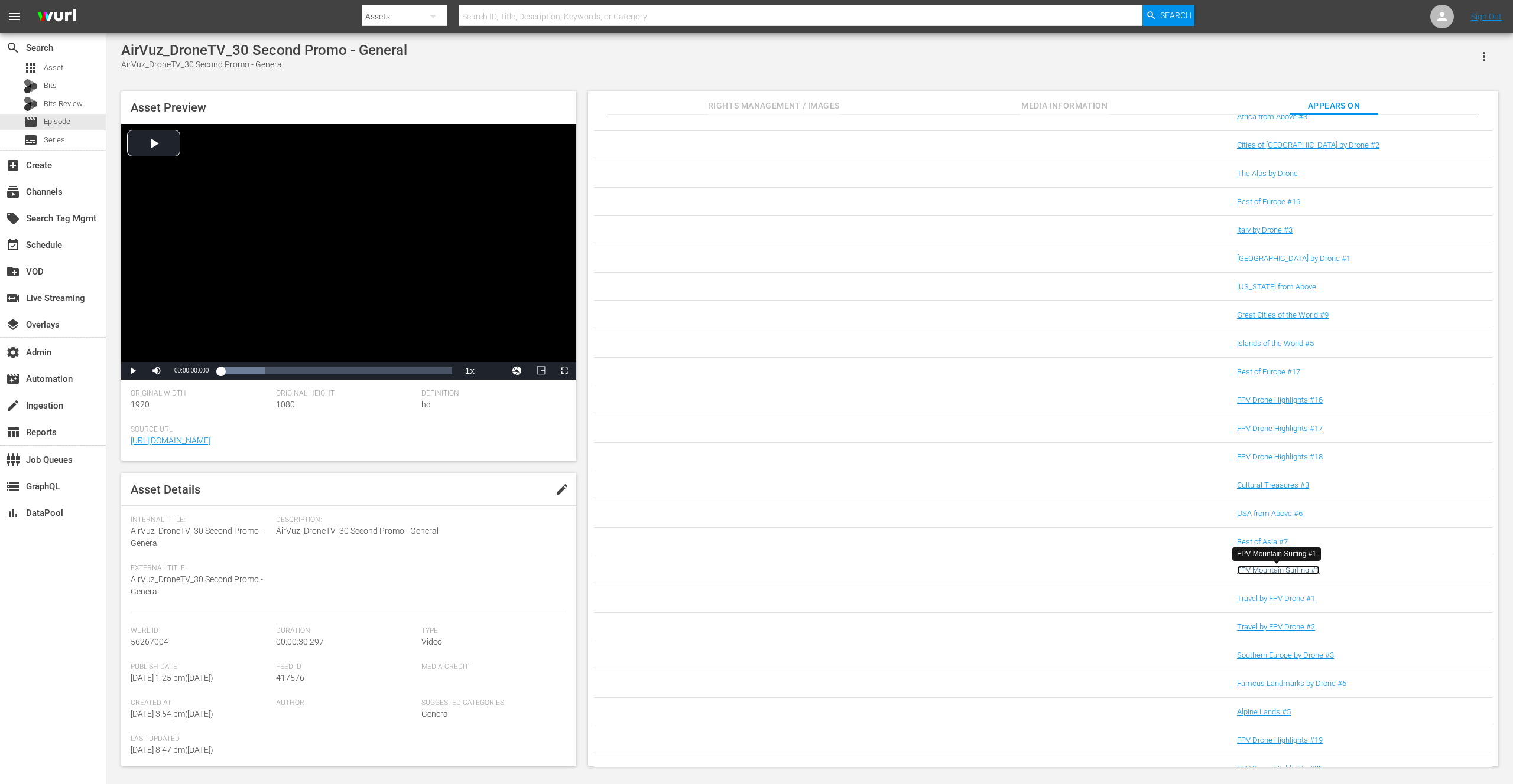
click at [1266, 570] on link "FPV Mountain Surfing #1" at bounding box center [1277, 570] width 83 height 9
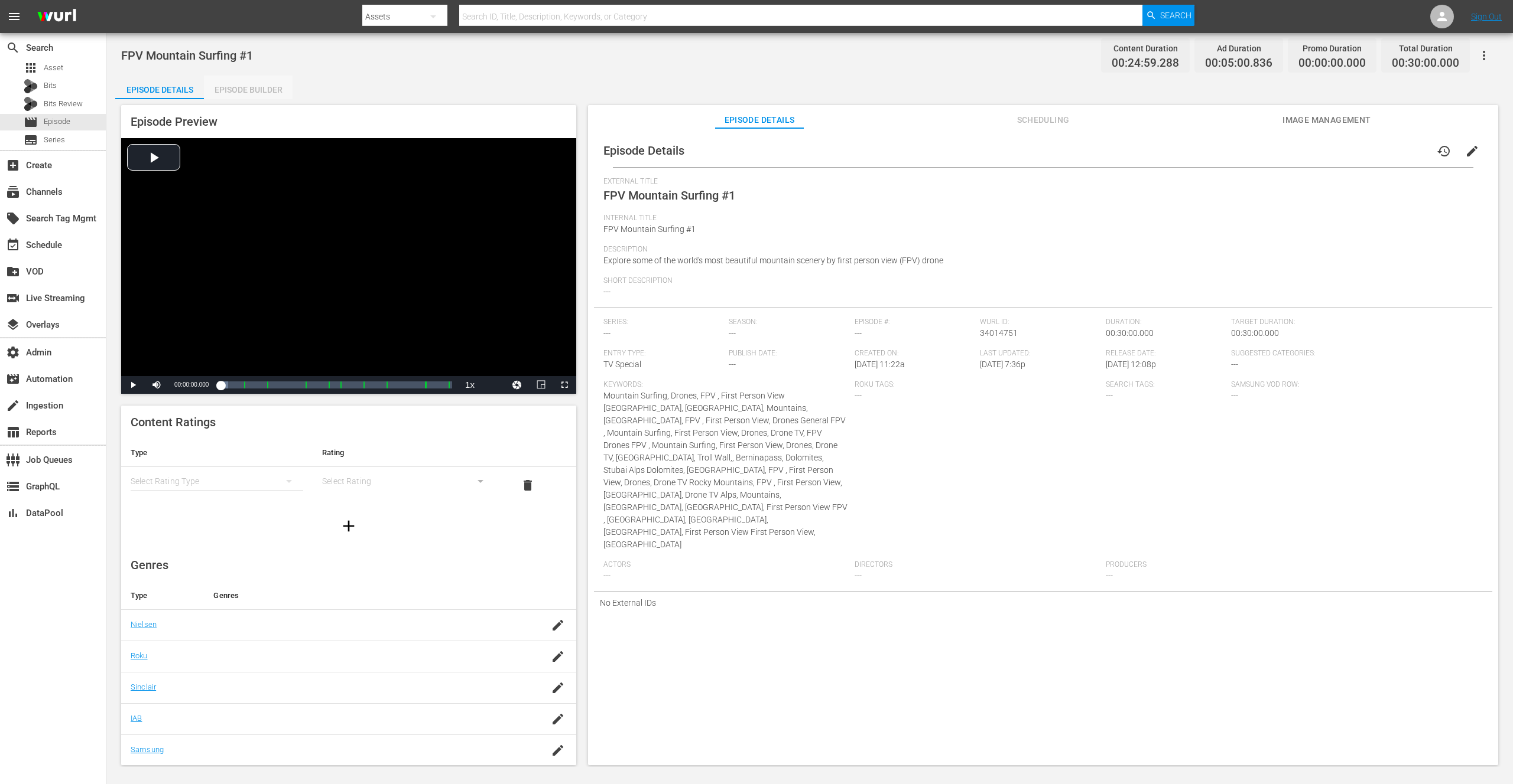
click at [250, 88] on div "Episode Builder" at bounding box center [247, 89] width 89 height 28
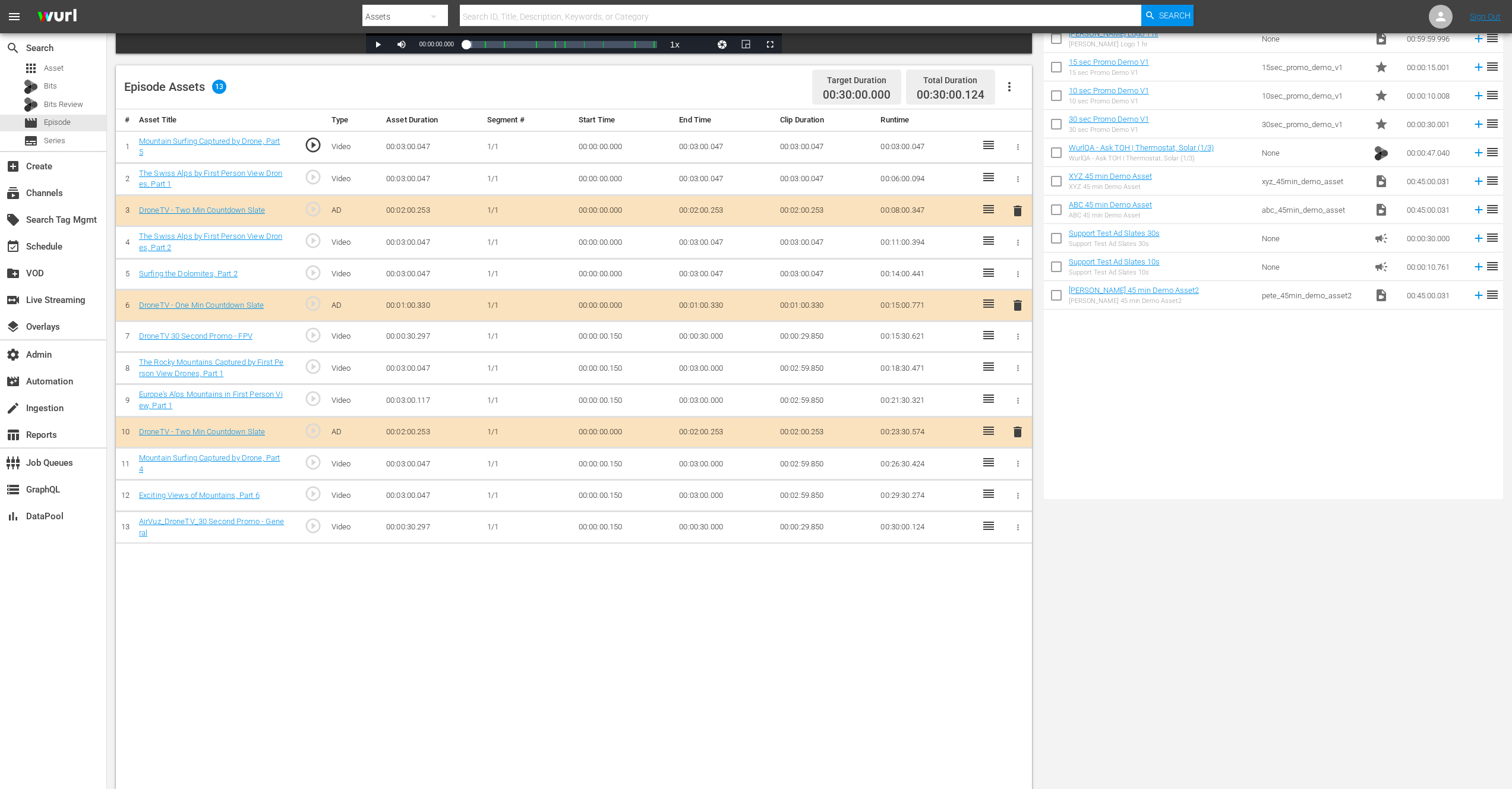
scroll to position [310, 0]
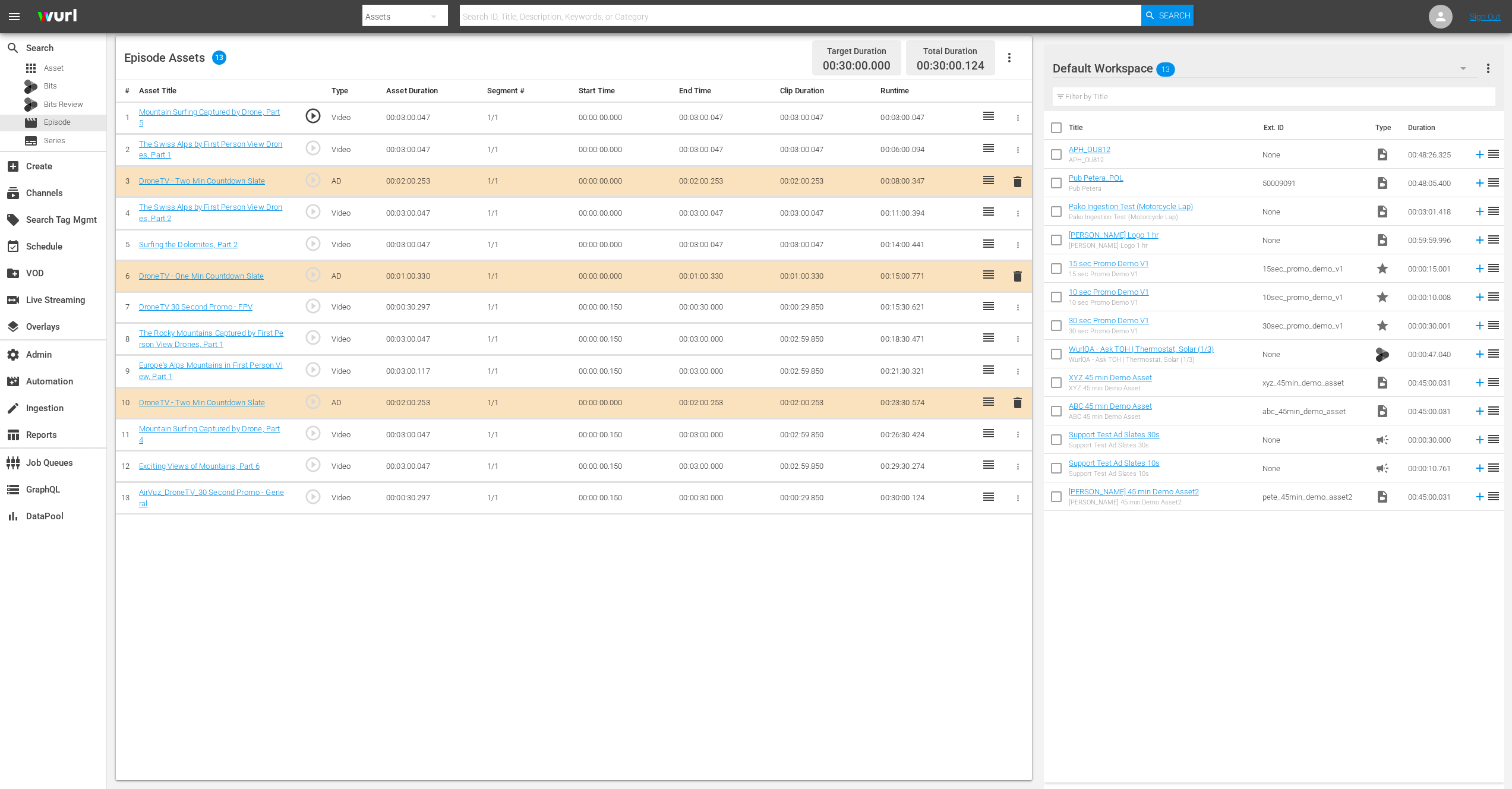
click at [317, 24] on nav "menu Search By Assets Search ID, Title, Description, Keywords, or Category Sear…" at bounding box center [756, 17] width 1512 height 33
